Goal: Information Seeking & Learning: Compare options

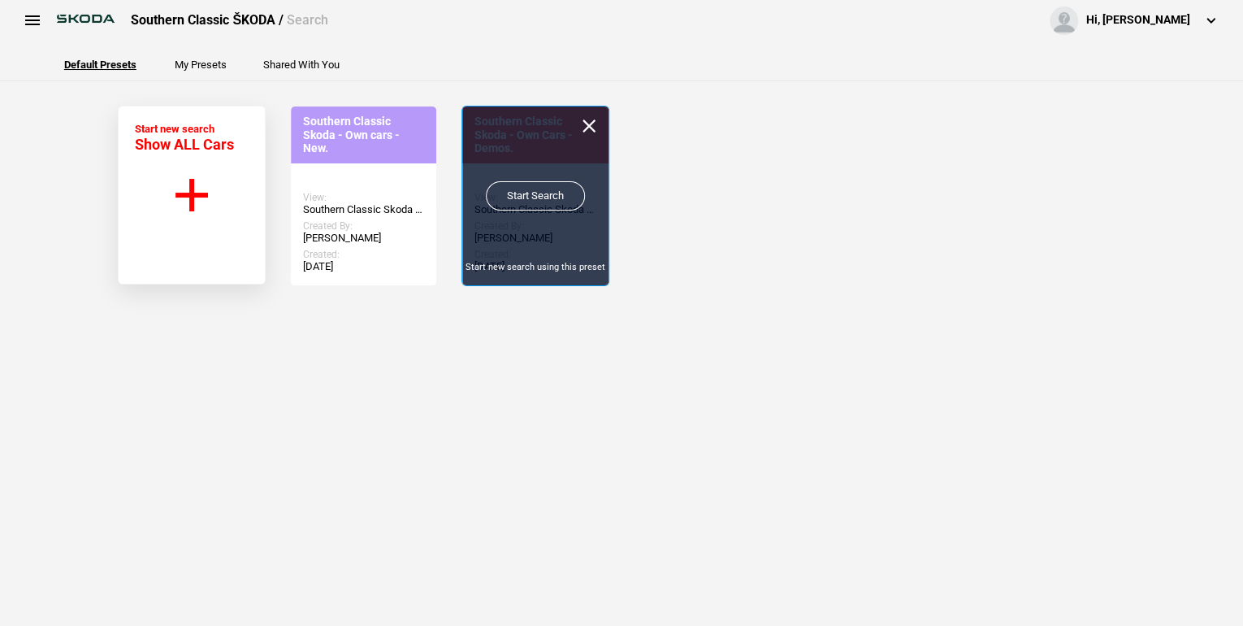
click at [528, 193] on link "Start Search" at bounding box center [535, 195] width 99 height 29
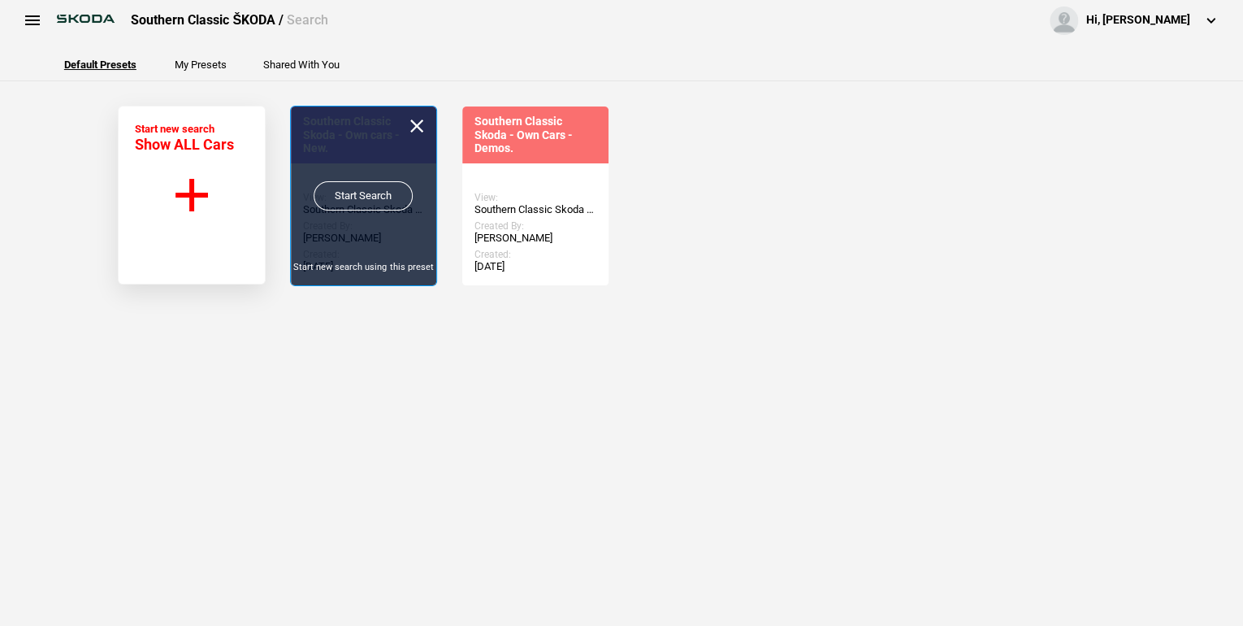
click at [374, 197] on link "Start Search" at bounding box center [363, 195] width 99 height 29
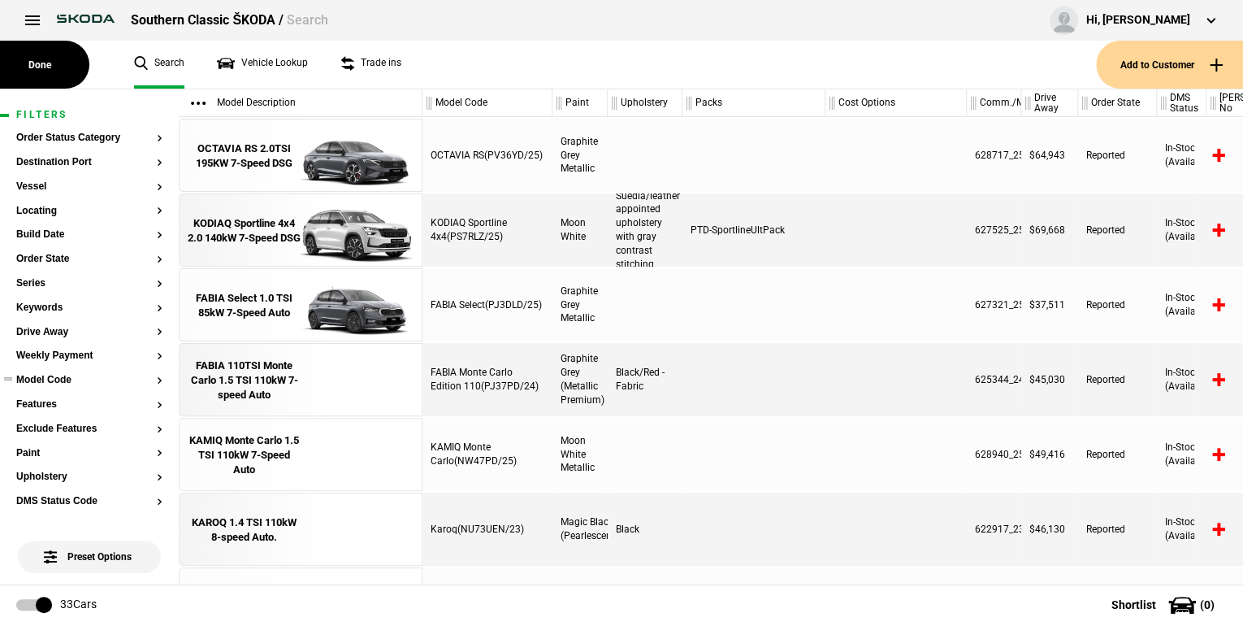
click at [150, 383] on button "Model Code" at bounding box center [89, 380] width 146 height 11
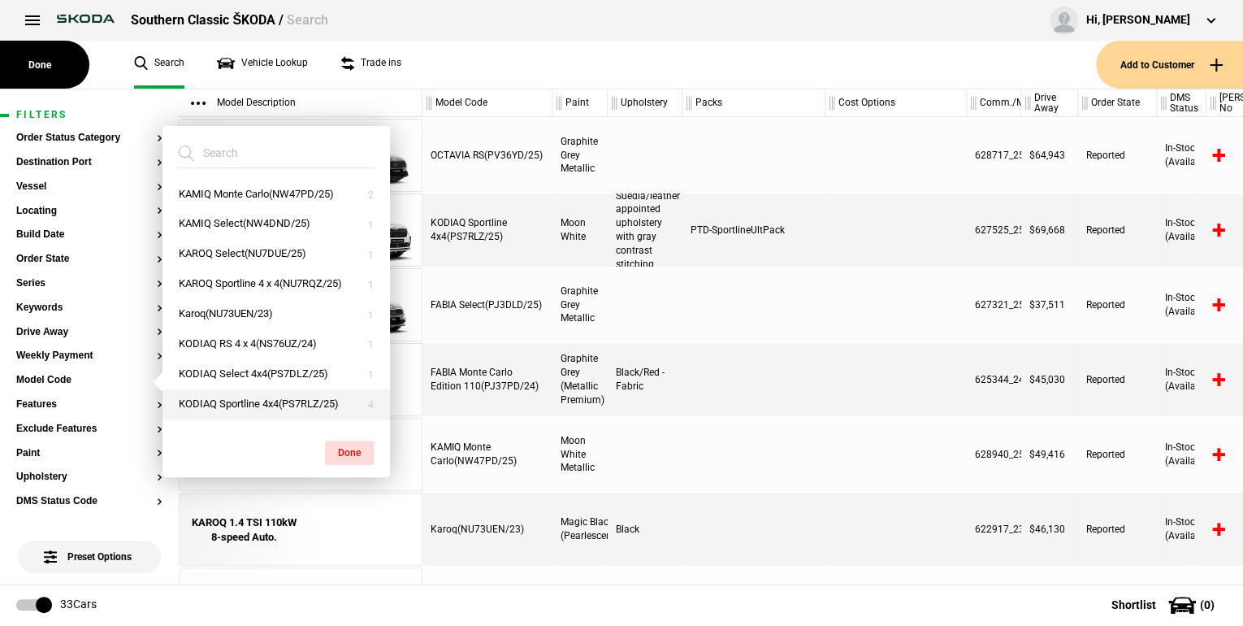
scroll to position [260, 0]
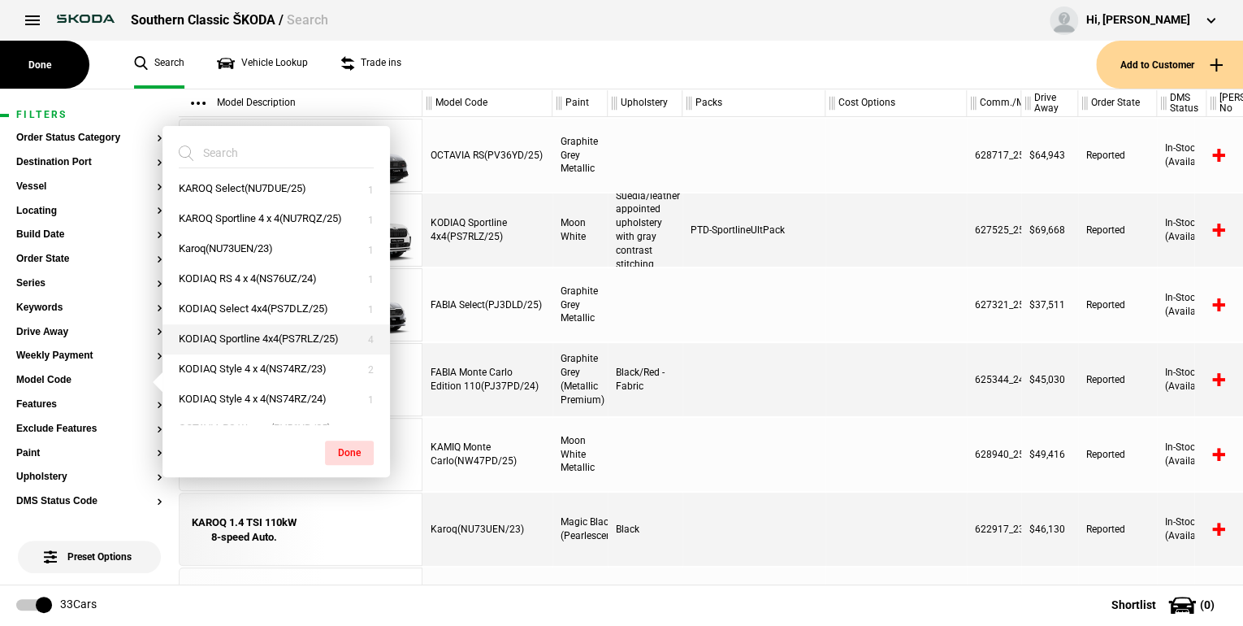
click at [251, 340] on button "KODIAQ Sportline 4x4(PS7RLZ/25)" at bounding box center [275, 339] width 227 height 30
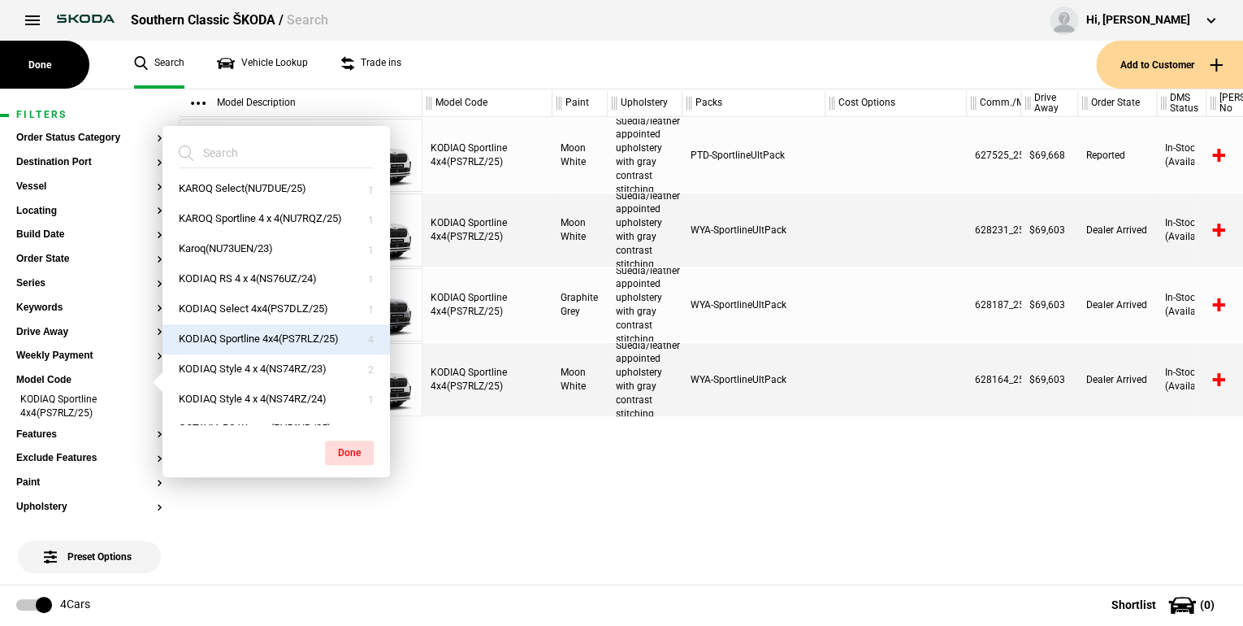
click at [561, 450] on div "KODIAQ Sportline 4x4(PS7RLZ/25) Moon White Suedia/leather appointed upholstery …" at bounding box center [832, 350] width 821 height 467
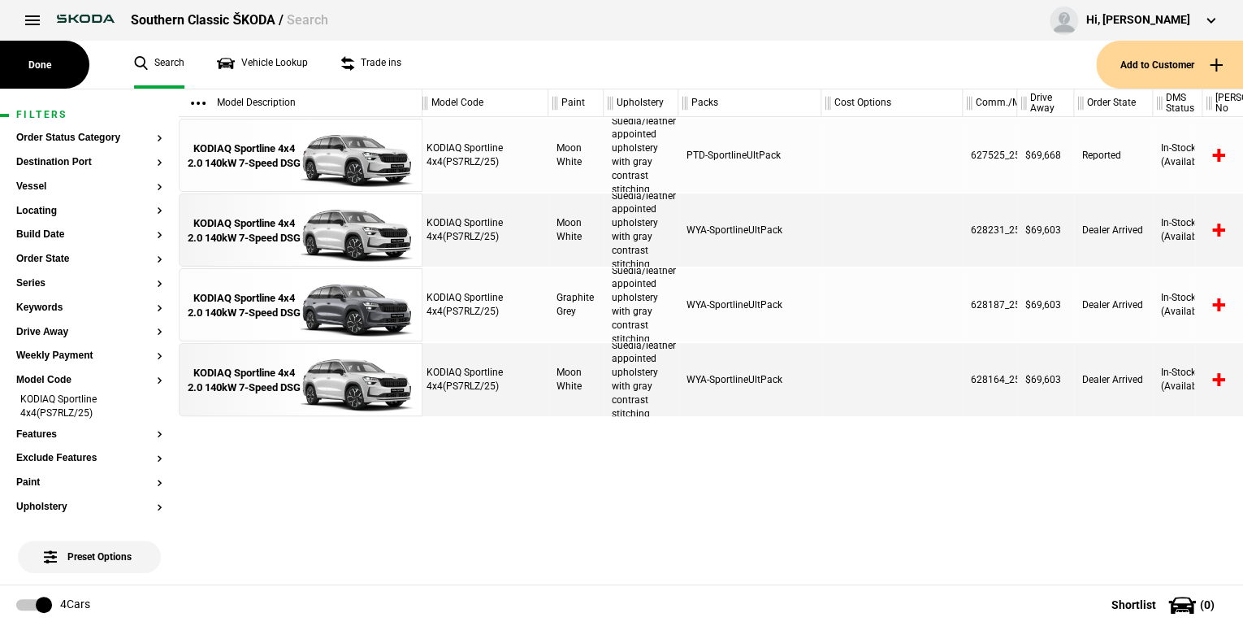
scroll to position [0, 0]
click at [507, 549] on div "KODIAQ Sportline 4x4(PS7RLZ/25) Moon White Suedia/leather appointed upholstery …" at bounding box center [832, 350] width 821 height 467
click at [760, 483] on div "KODIAQ Sportline 4x4(PS7RLZ/25) Moon White Suedia/leather appointed upholstery …" at bounding box center [832, 350] width 821 height 467
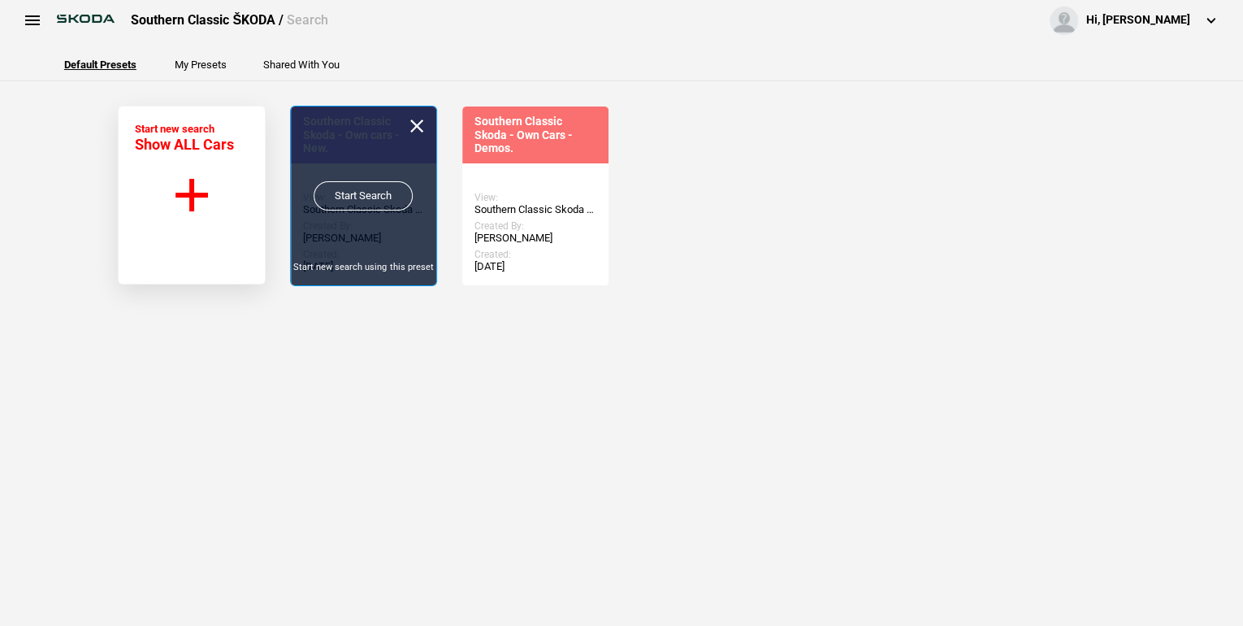
drag, startPoint x: 353, startPoint y: 201, endPoint x: 353, endPoint y: 210, distance: 9.7
click at [353, 201] on link "Start Search" at bounding box center [363, 195] width 99 height 29
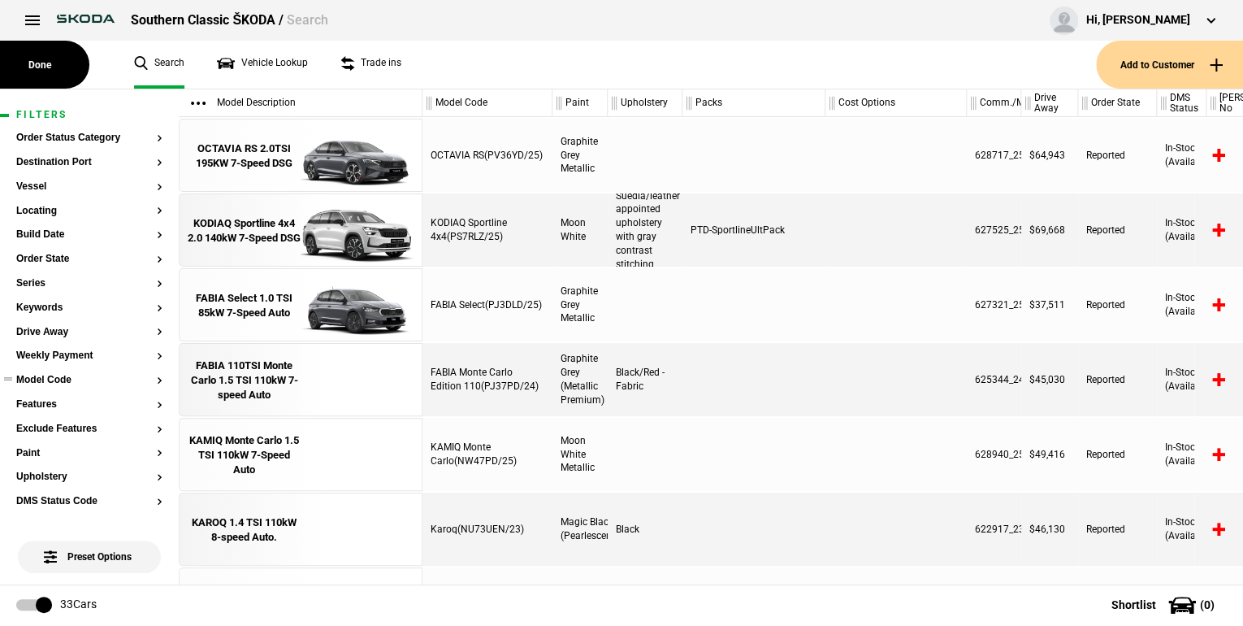
click at [150, 376] on button "Model Code" at bounding box center [89, 380] width 146 height 11
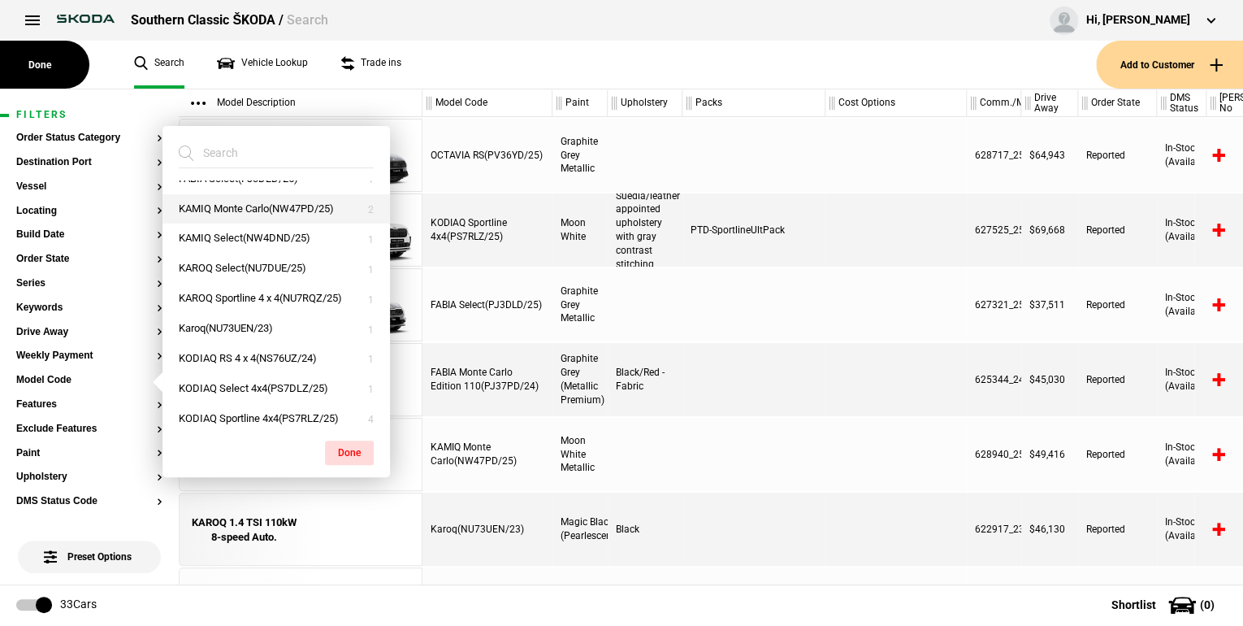
scroll to position [195, 0]
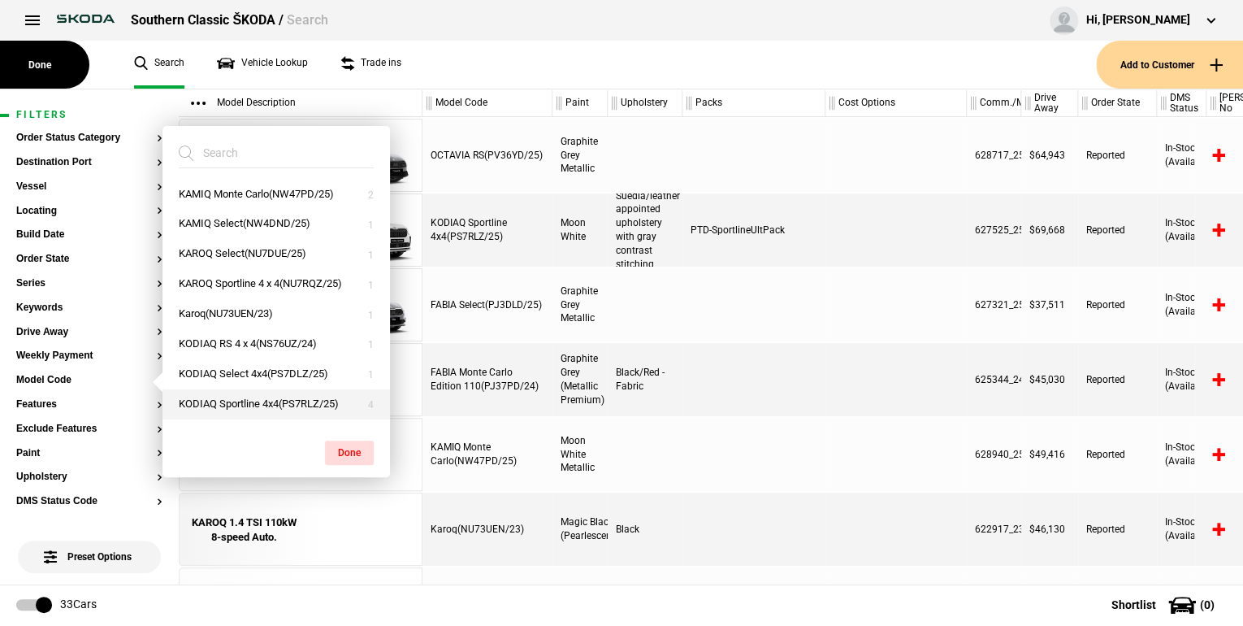
click at [275, 403] on button "KODIAQ Sportline 4x4(PS7RLZ/25)" at bounding box center [275, 404] width 227 height 30
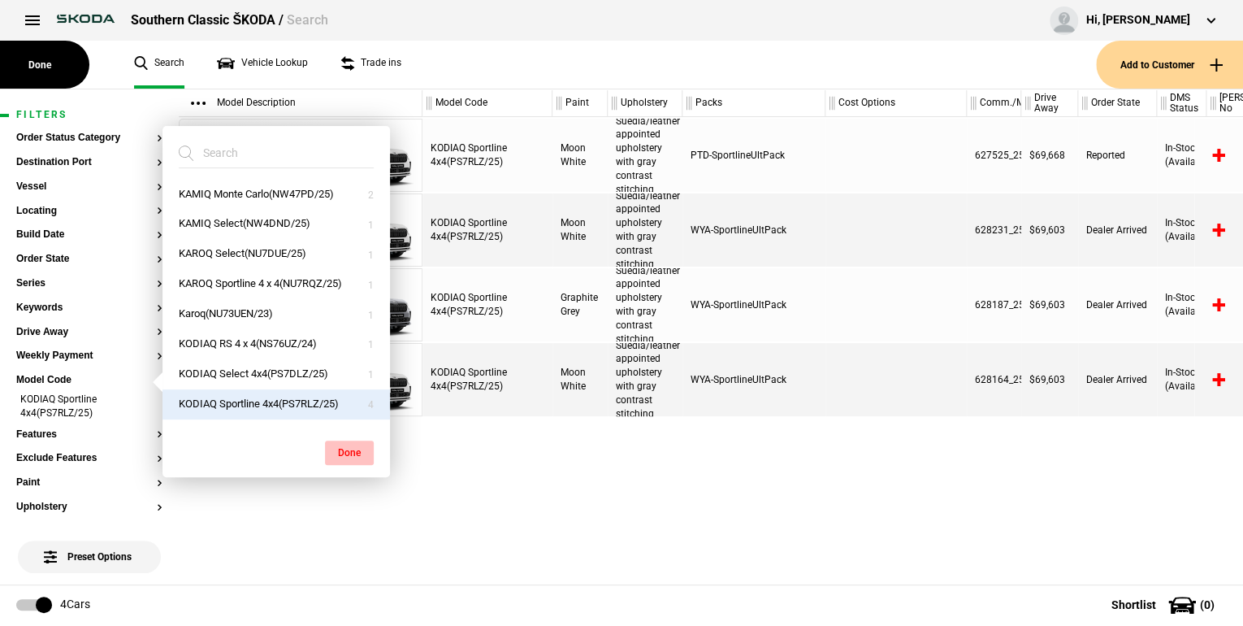
click at [338, 452] on button "Done" at bounding box center [349, 452] width 49 height 24
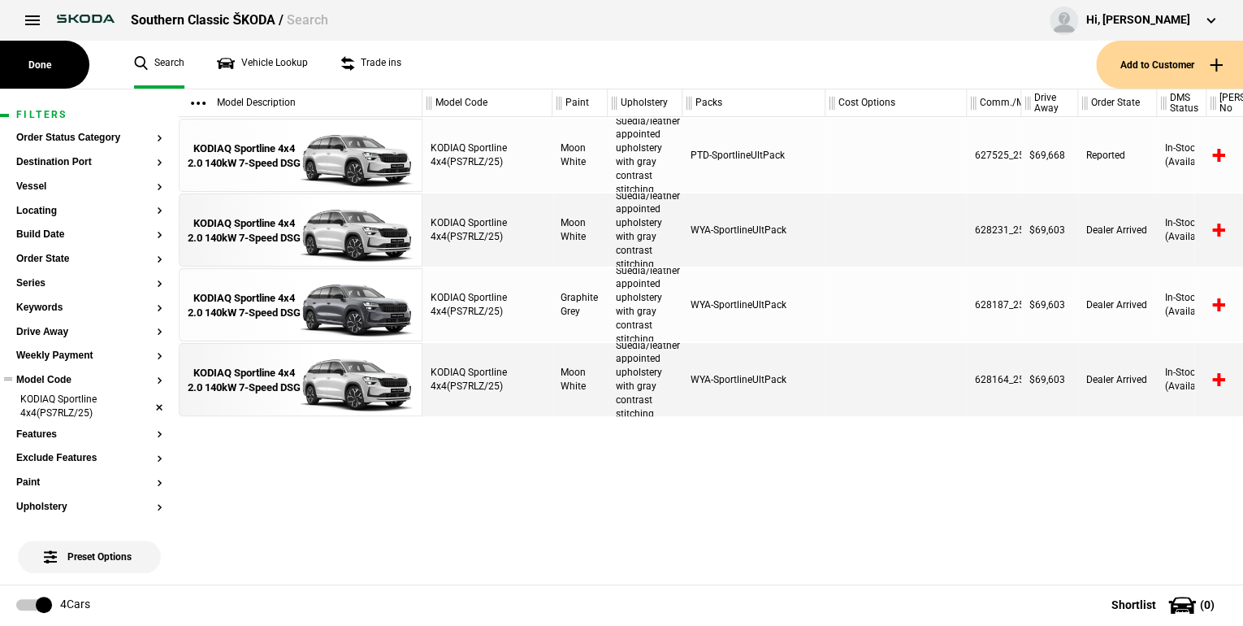
click at [65, 403] on li "KODIAQ Sportline 4x4(PS7RLZ/25)" at bounding box center [89, 407] width 146 height 30
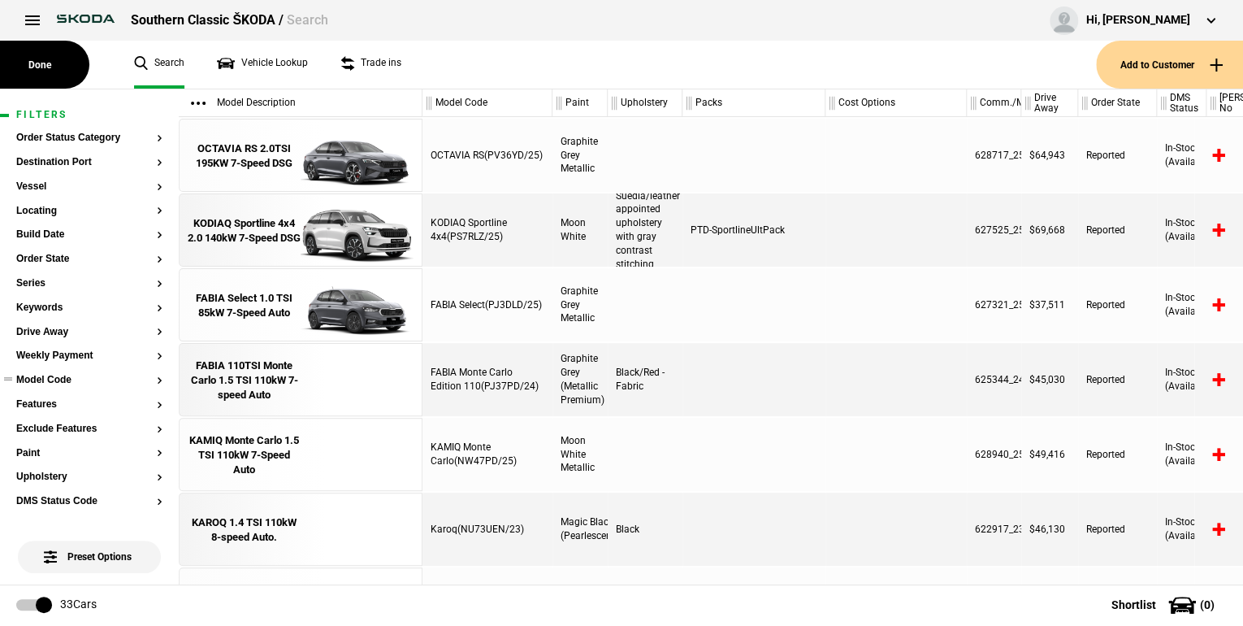
click at [150, 380] on button "Model Code" at bounding box center [89, 380] width 146 height 11
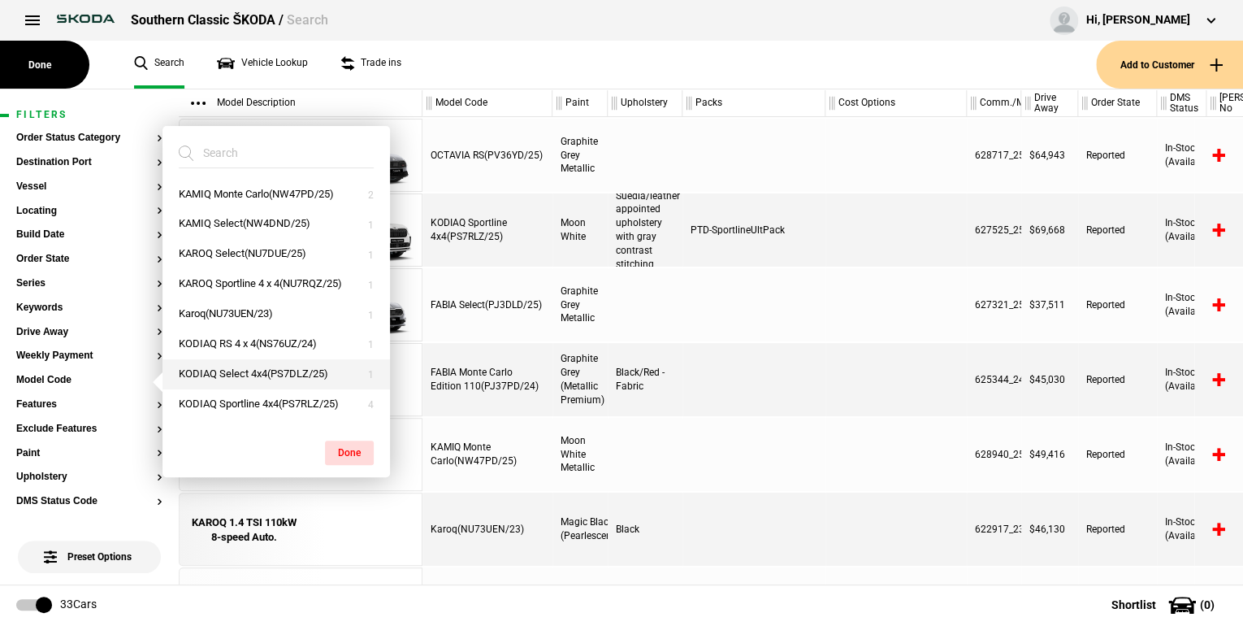
click at [266, 374] on button "KODIAQ Select 4x4(PS7DLZ/25)" at bounding box center [275, 374] width 227 height 30
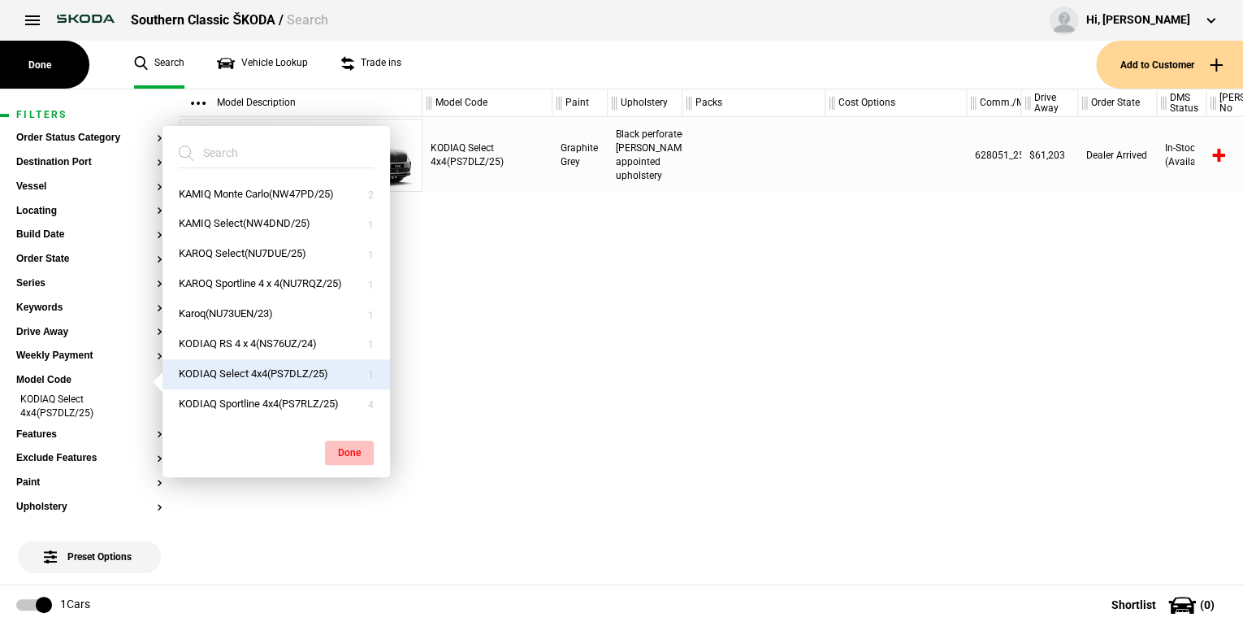
click at [344, 450] on button "Done" at bounding box center [349, 452] width 49 height 24
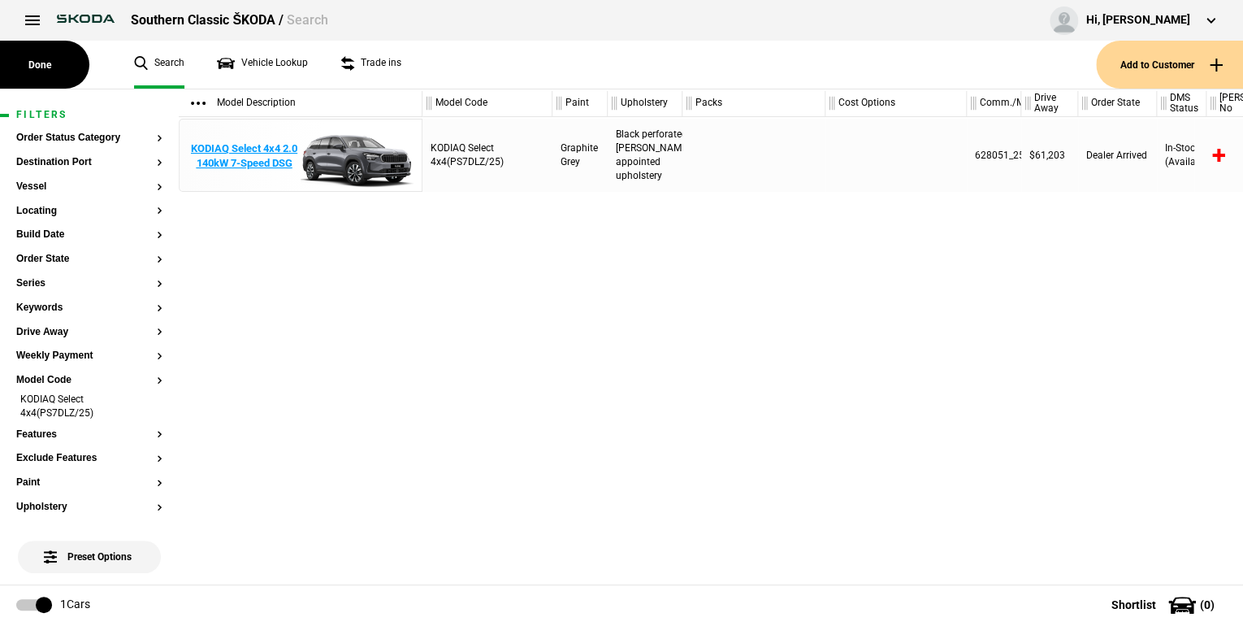
click at [253, 162] on div "KODIAQ Select 4x4 2.0 140kW 7-Speed DSG" at bounding box center [244, 155] width 113 height 29
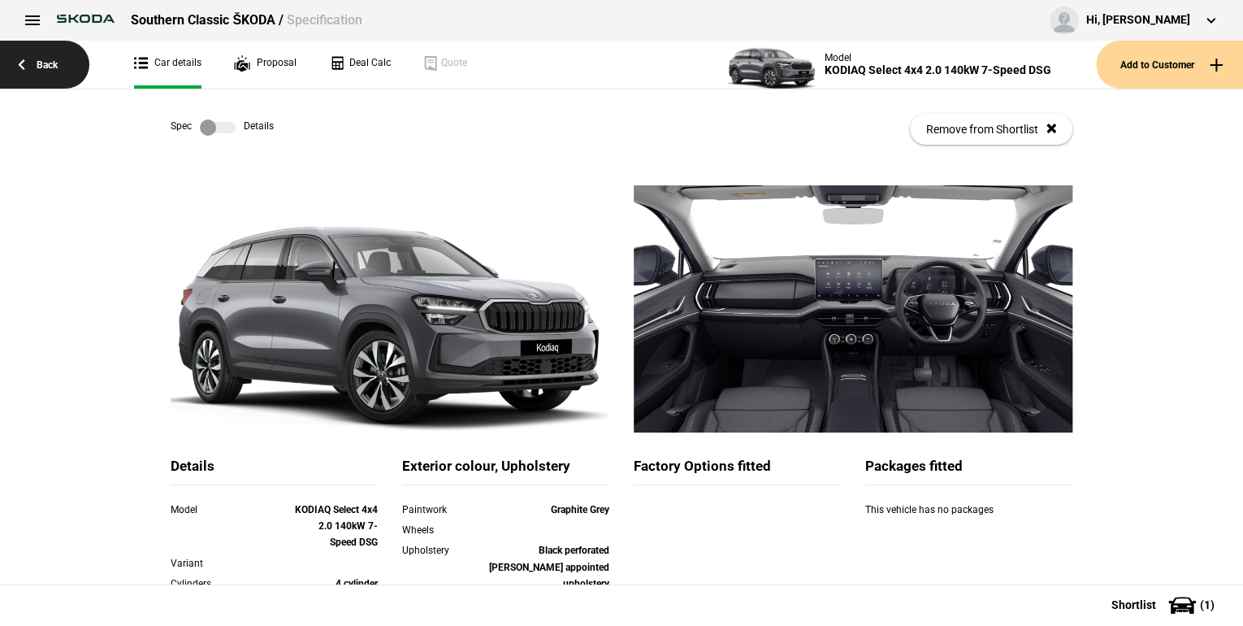
click at [34, 62] on link "Back" at bounding box center [44, 65] width 89 height 48
